Goal: Information Seeking & Learning: Understand process/instructions

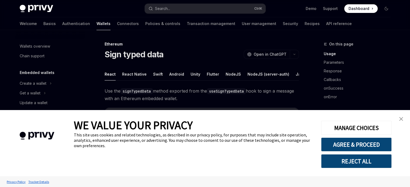
scroll to position [112, 0]
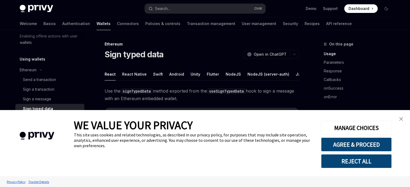
drag, startPoint x: 401, startPoint y: 118, endPoint x: 387, endPoint y: 118, distance: 13.5
click at [401, 118] on img "close banner" at bounding box center [401, 119] width 4 height 4
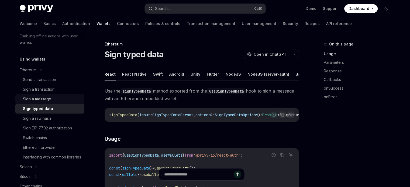
click at [51, 98] on div "Sign a message" at bounding box center [37, 99] width 28 height 6
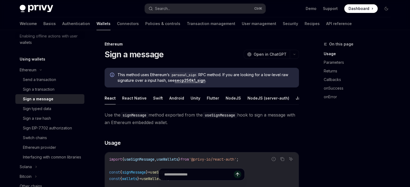
scroll to position [81, 0]
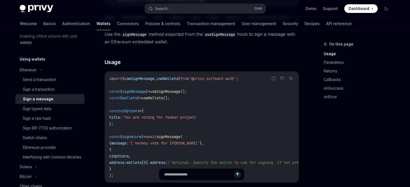
click at [146, 93] on span "signMessage" at bounding box center [134, 91] width 24 height 5
copy code "const { signMessage } = useSignMessage ();"
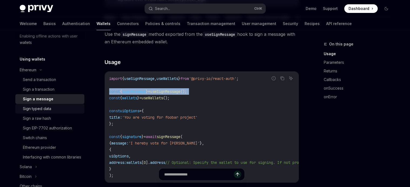
click at [63, 107] on div "Sign typed data" at bounding box center [52, 109] width 58 height 6
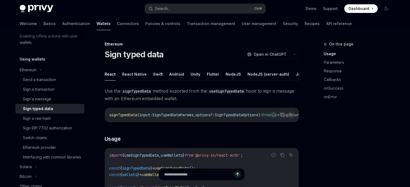
scroll to position [27, 0]
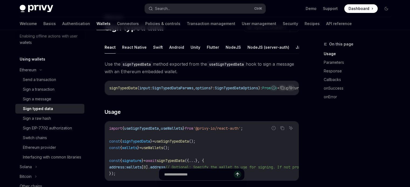
click at [150, 144] on span "signTypedData" at bounding box center [136, 141] width 28 height 5
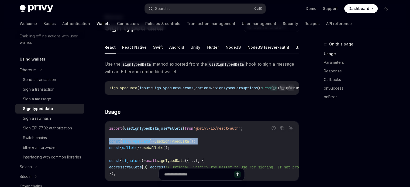
click at [150, 144] on span "signTypedData" at bounding box center [136, 141] width 28 height 5
copy code "const { signTypedData } = useSignTypedData ();"
click at [236, 49] on button "NodeJS" at bounding box center [233, 47] width 15 height 13
type textarea "*"
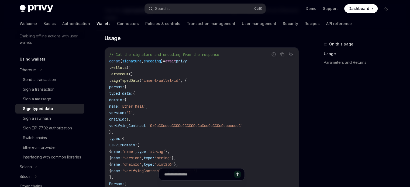
scroll to position [162, 0]
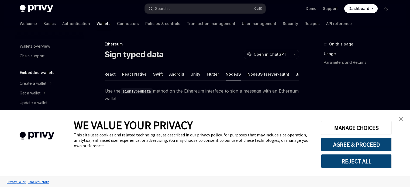
type textarea "*"
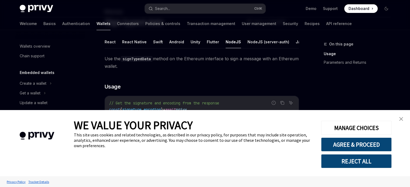
scroll to position [112, 0]
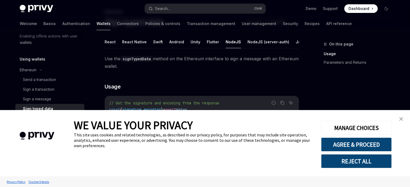
click at [402, 116] on link "close banner" at bounding box center [401, 119] width 11 height 11
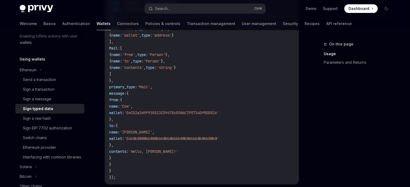
scroll to position [363, 0]
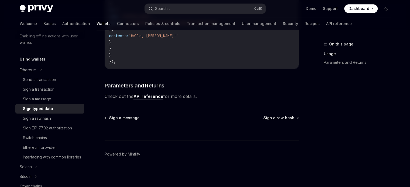
click at [162, 94] on span "Check out the API reference for more details." at bounding box center [202, 97] width 194 height 8
click at [159, 97] on link "API reference" at bounding box center [149, 97] width 30 height 6
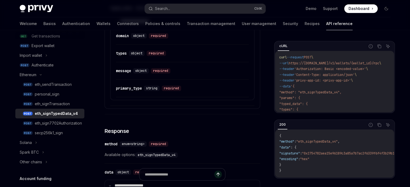
scroll to position [405, 0]
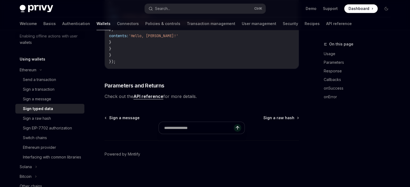
scroll to position [32, 0]
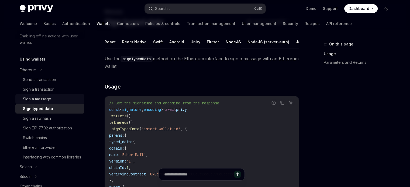
click at [51, 100] on div "Sign a message" at bounding box center [37, 99] width 28 height 6
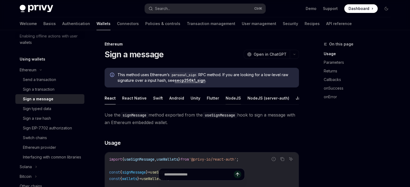
click at [232, 99] on button "NodeJS" at bounding box center [233, 98] width 15 height 13
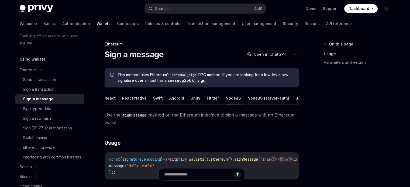
scroll to position [54, 0]
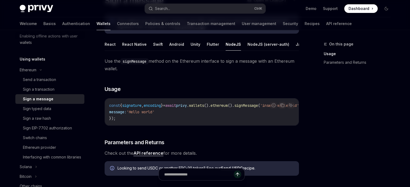
drag, startPoint x: 177, startPoint y: 129, endPoint x: 195, endPoint y: 129, distance: 18.3
click at [195, 126] on div "const { signature , encoding } = await privy . wallets (). ethereum (). signMes…" at bounding box center [202, 112] width 194 height 27
click at [197, 140] on div "Use the signMessage method on the Ethereum interface to sign a message with an …" at bounding box center [202, 107] width 194 height 100
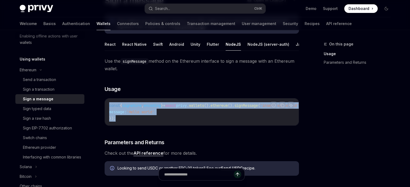
drag, startPoint x: 109, startPoint y: 110, endPoint x: 131, endPoint y: 125, distance: 27.0
click at [131, 122] on code "const { signature , encoding } = await privy . wallets (). ethereum (). signMes…" at bounding box center [213, 112] width 209 height 19
copy code "const { signature , encoding } = await privy . wallets (). ethereum (). signMes…"
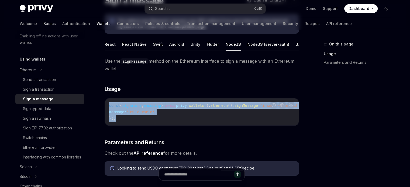
scroll to position [0, 0]
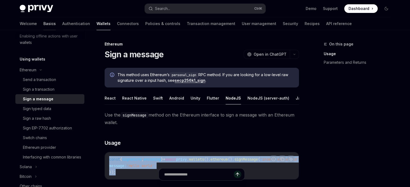
click at [43, 23] on link "Basics" at bounding box center [49, 23] width 12 height 13
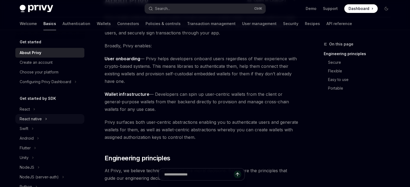
scroll to position [27, 0]
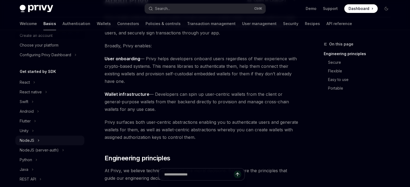
click at [41, 146] on div "NodeJS" at bounding box center [49, 141] width 69 height 10
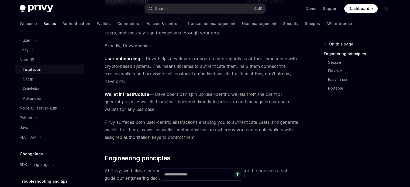
click at [39, 73] on div "Installation" at bounding box center [32, 69] width 18 height 6
click at [38, 73] on div "Installation" at bounding box center [32, 69] width 18 height 6
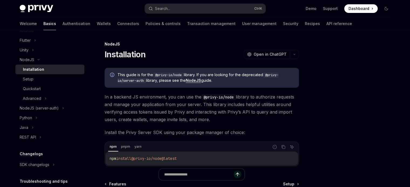
click at [35, 73] on div "Installation" at bounding box center [33, 69] width 21 height 6
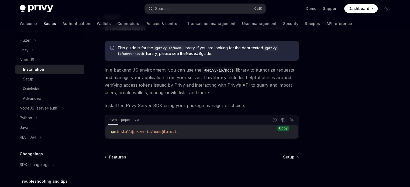
click at [284, 121] on icon "Copy the contents from the code block" at bounding box center [283, 120] width 4 height 4
drag, startPoint x: 374, startPoint y: 83, endPoint x: 148, endPoint y: 90, distance: 226.4
click at [374, 83] on div at bounding box center [354, 114] width 82 height 146
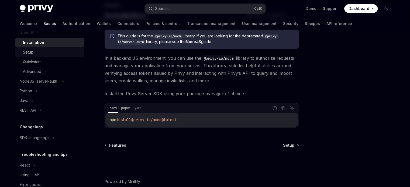
scroll to position [66, 0]
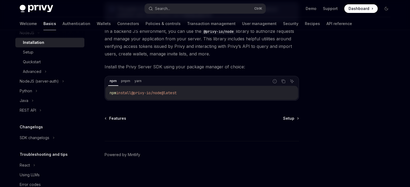
drag, startPoint x: 35, startPoint y: 55, endPoint x: 118, endPoint y: 80, distance: 87.0
click at [35, 55] on link "Setup" at bounding box center [49, 52] width 69 height 10
click at [32, 56] on div "Setup" at bounding box center [28, 52] width 11 height 6
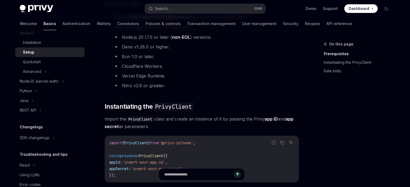
scroll to position [162, 0]
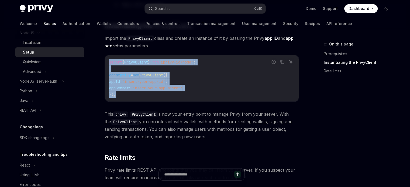
drag, startPoint x: 110, startPoint y: 62, endPoint x: 135, endPoint y: 93, distance: 39.7
click at [135, 93] on div "import { PrivyClient } from '@privy-io/node' ; const privy = new PrivyClient ({…" at bounding box center [202, 78] width 194 height 46
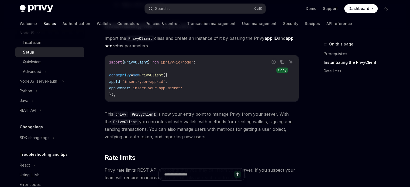
click at [281, 61] on icon "Copy the contents from the code block" at bounding box center [282, 61] width 3 height 2
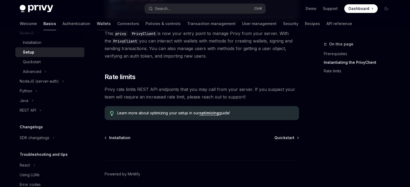
scroll to position [81, 0]
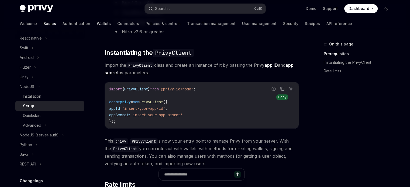
click at [97, 26] on link "Wallets" at bounding box center [104, 23] width 14 height 13
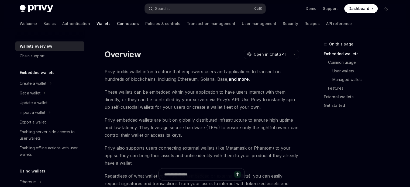
click at [117, 22] on link "Connectors" at bounding box center [128, 23] width 22 height 13
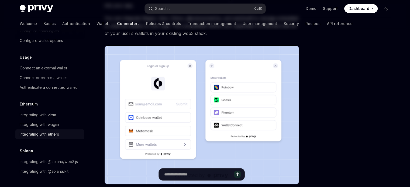
scroll to position [108, 0]
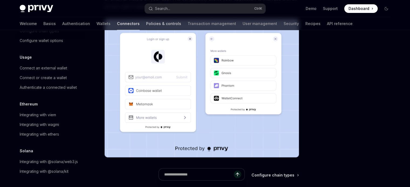
click at [146, 25] on link "Policies & controls" at bounding box center [163, 23] width 35 height 13
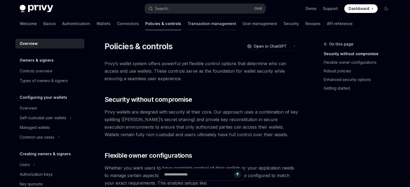
click at [192, 27] on link "Transaction management" at bounding box center [212, 23] width 49 height 13
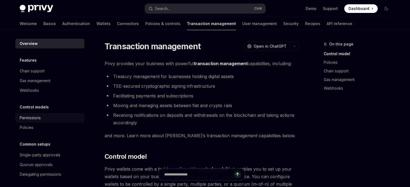
scroll to position [50, 0]
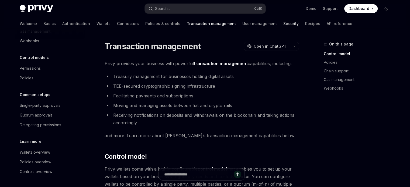
click at [284, 24] on link "Security" at bounding box center [291, 23] width 15 height 13
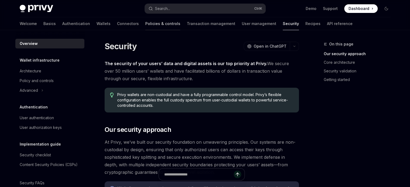
click at [145, 28] on link "Policies & controls" at bounding box center [162, 23] width 35 height 13
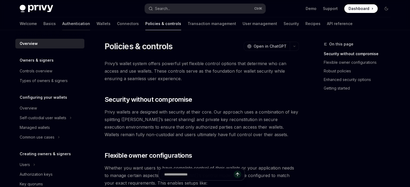
click at [62, 24] on link "Authentication" at bounding box center [76, 23] width 28 height 13
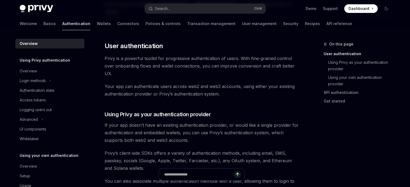
scroll to position [81, 0]
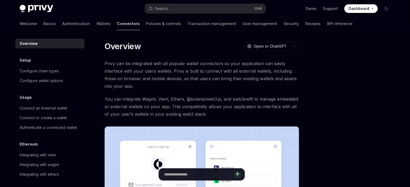
scroll to position [108, 0]
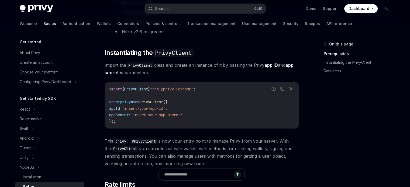
scroll to position [85, 0]
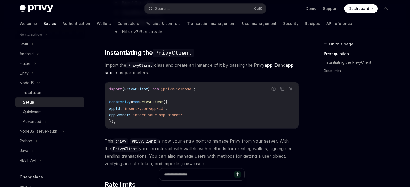
scroll to position [66, 0]
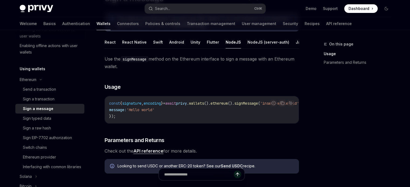
scroll to position [29, 0]
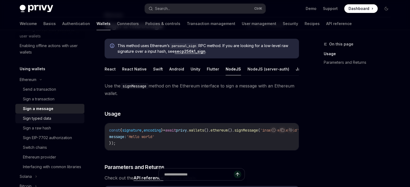
drag, startPoint x: 39, startPoint y: 115, endPoint x: 53, endPoint y: 120, distance: 15.4
click at [39, 115] on link "Sign typed data" at bounding box center [49, 119] width 69 height 10
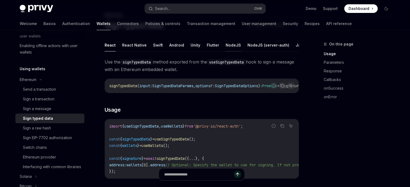
click at [230, 43] on button "NodeJS" at bounding box center [233, 45] width 15 height 13
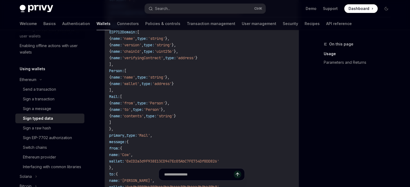
scroll to position [363, 0]
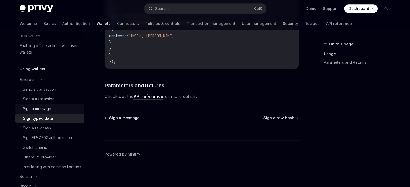
click at [40, 112] on div "Sign a message" at bounding box center [37, 109] width 28 height 6
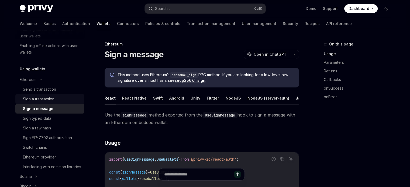
click at [52, 98] on div "Sign a transaction" at bounding box center [39, 99] width 32 height 6
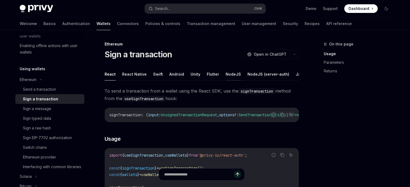
click at [237, 73] on button "NodeJS" at bounding box center [233, 74] width 15 height 13
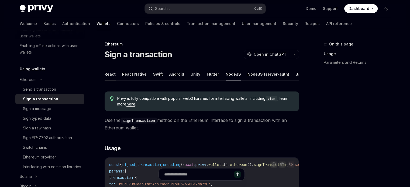
click at [108, 76] on button "React" at bounding box center [110, 74] width 11 height 13
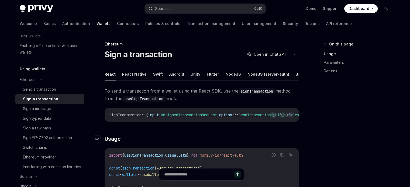
scroll to position [81, 0]
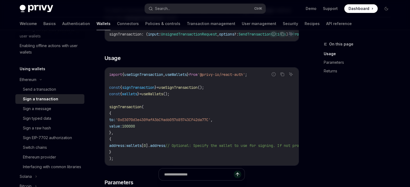
type textarea "*"
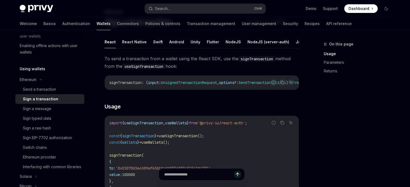
scroll to position [86, 0]
